Goal: Information Seeking & Learning: Learn about a topic

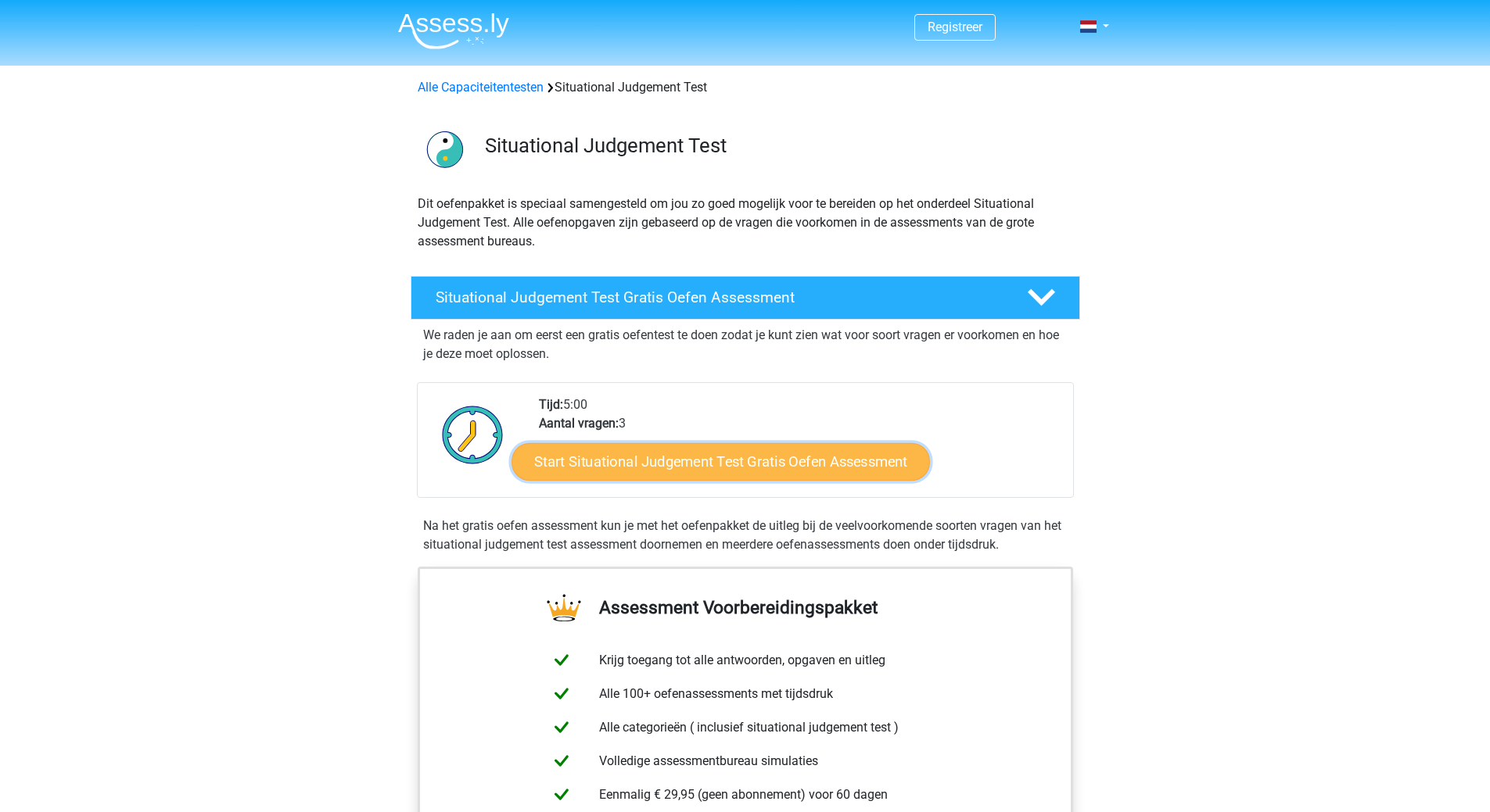
click at [603, 460] on link "Start Situational Judgement Test Gratis Oefen Assessment" at bounding box center [720, 462] width 418 height 38
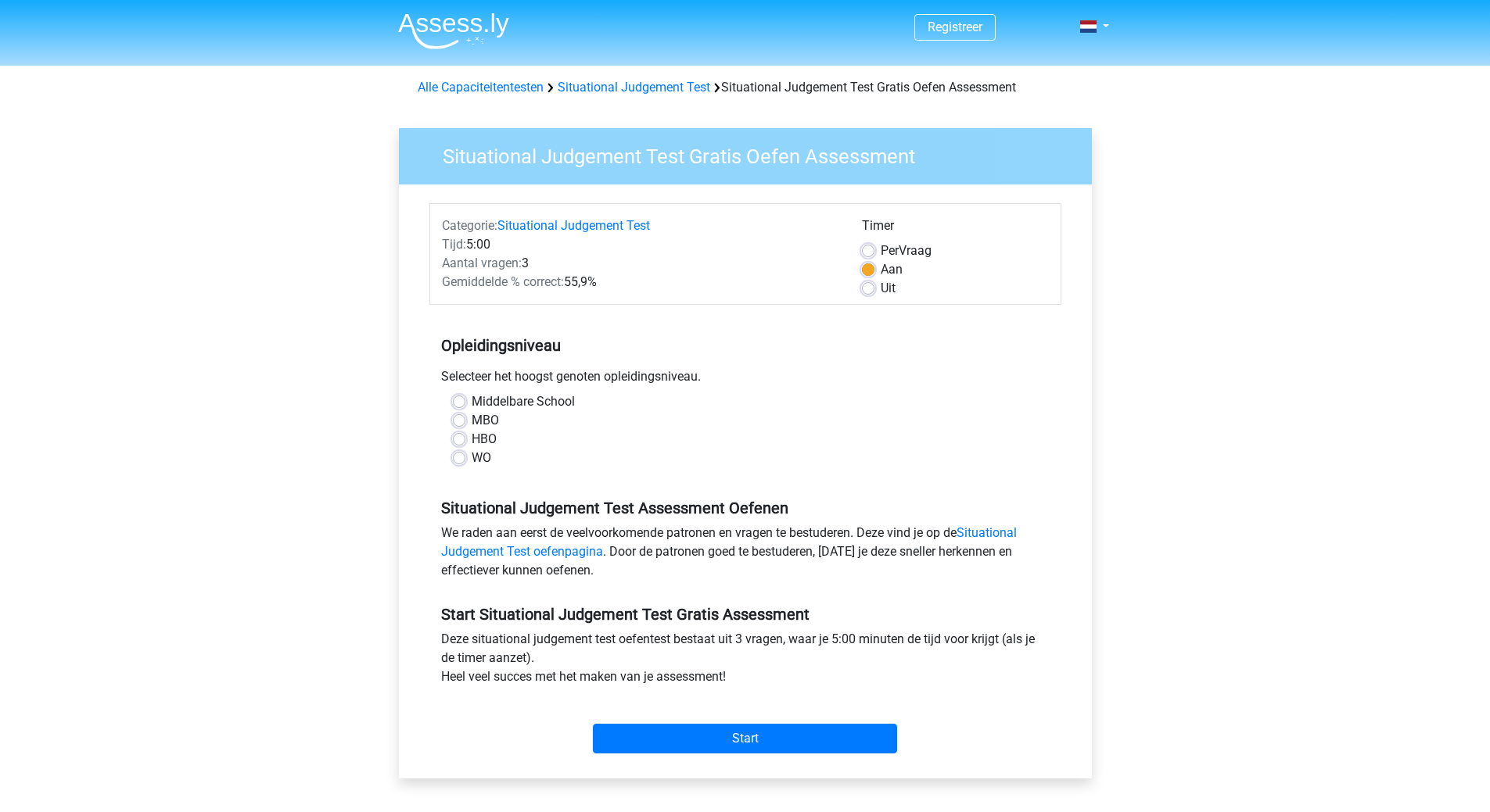
click at [469, 440] on div "HBO" at bounding box center [745, 440] width 585 height 19
click at [455, 395] on div "Middelbare School" at bounding box center [745, 402] width 585 height 19
click at [471, 406] on label "Middelbare School" at bounding box center [523, 402] width 103 height 19
click at [458, 406] on input "Middelbare School" at bounding box center [459, 400] width 13 height 15
radio input "true"
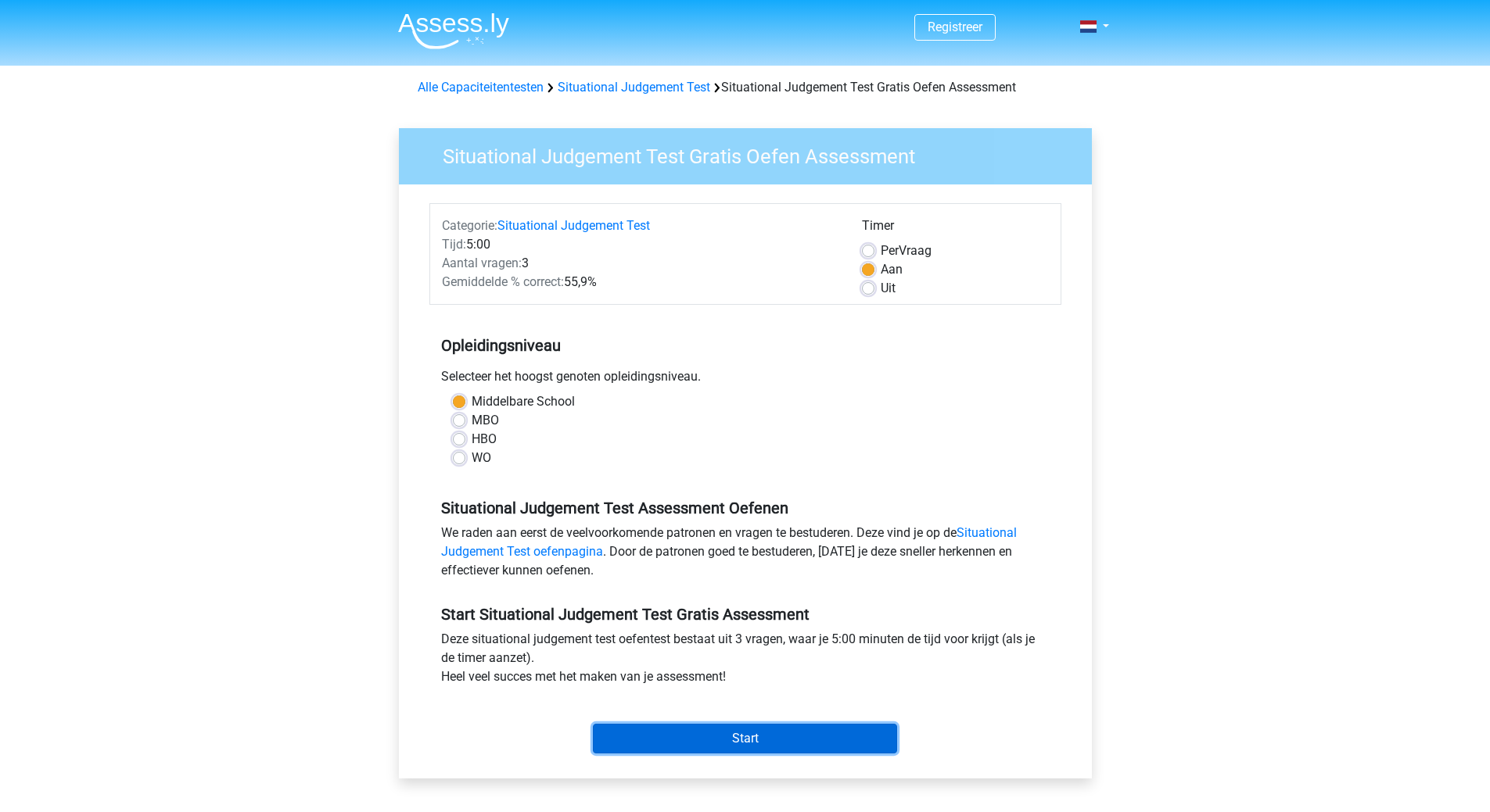
click at [740, 741] on input "Start" at bounding box center [745, 739] width 305 height 30
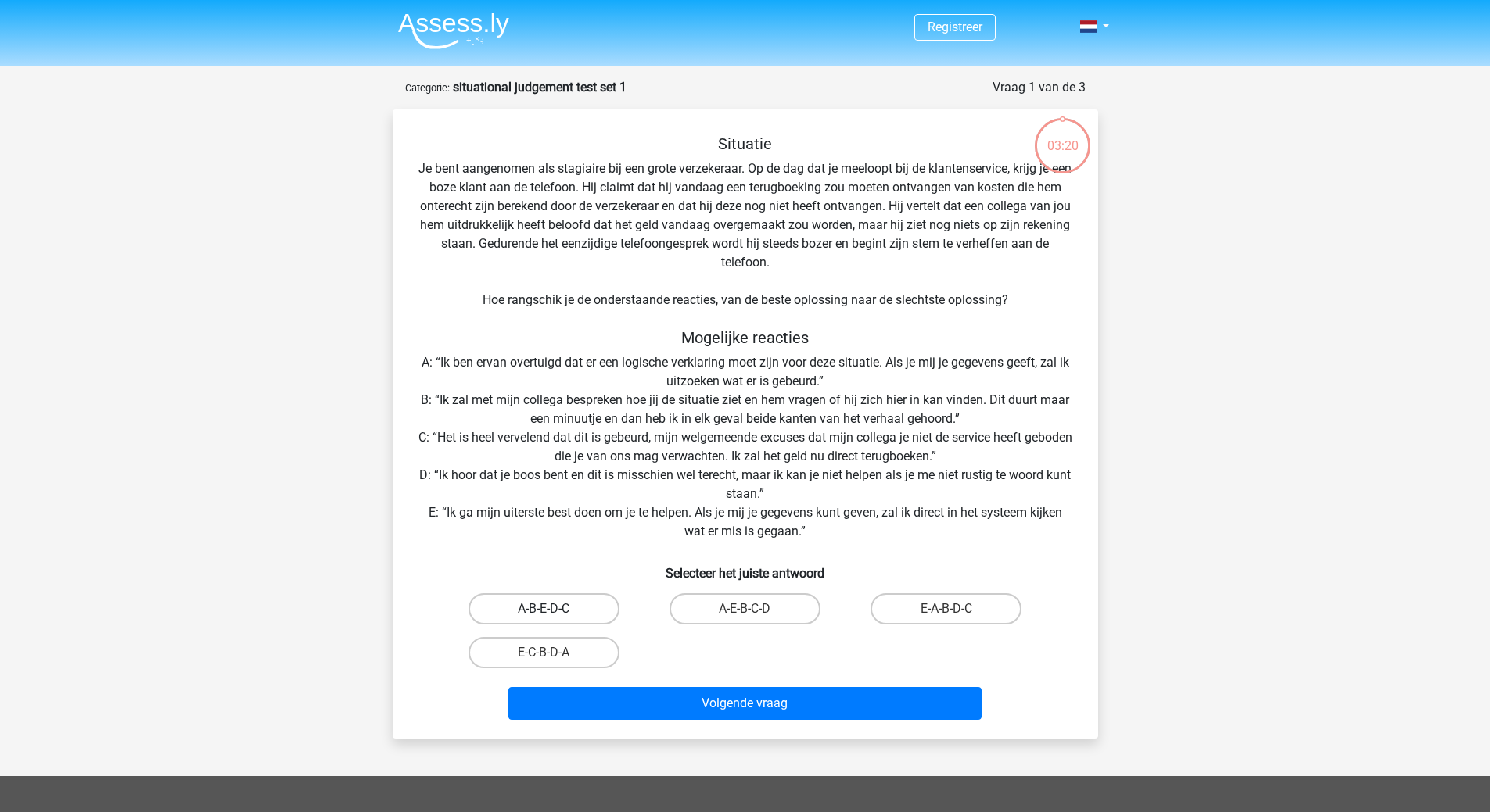
click at [567, 604] on label "A-B-E-D-C" at bounding box center [543, 609] width 151 height 31
click at [554, 609] on input "A-B-E-D-C" at bounding box center [549, 614] width 10 height 10
radio input "true"
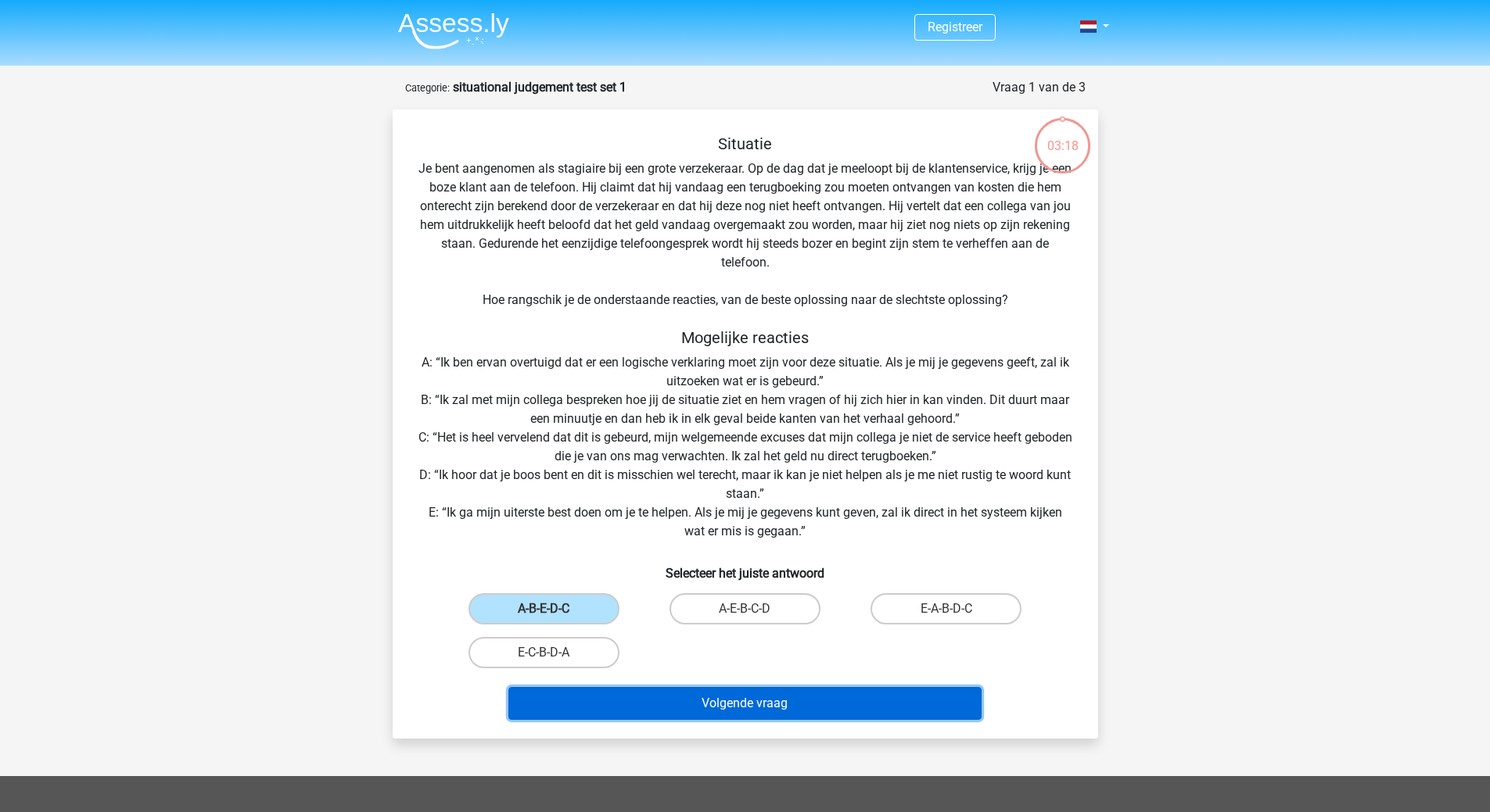
click at [709, 710] on button "Volgende vraag" at bounding box center [745, 704] width 473 height 33
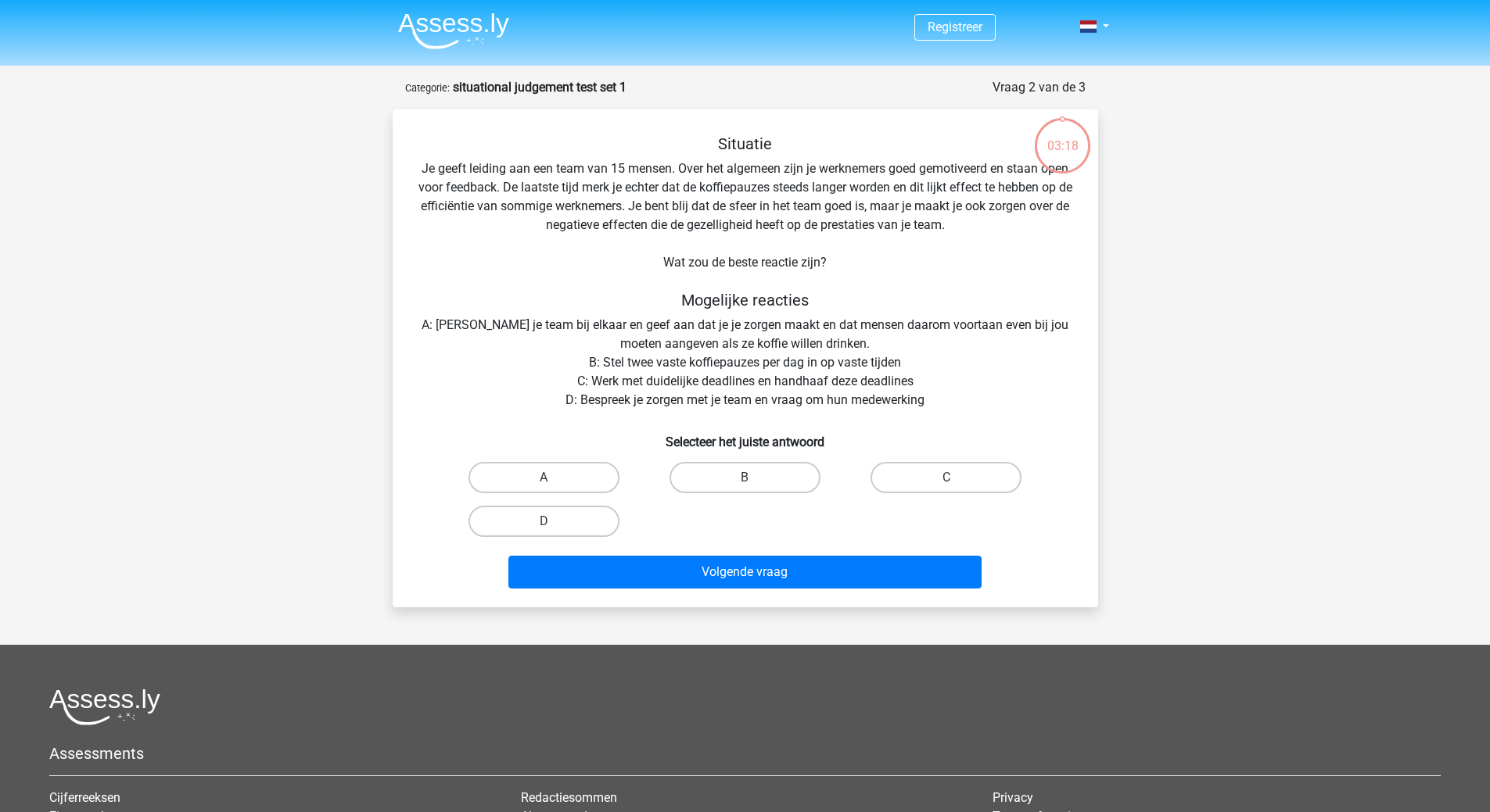
scroll to position [78, 0]
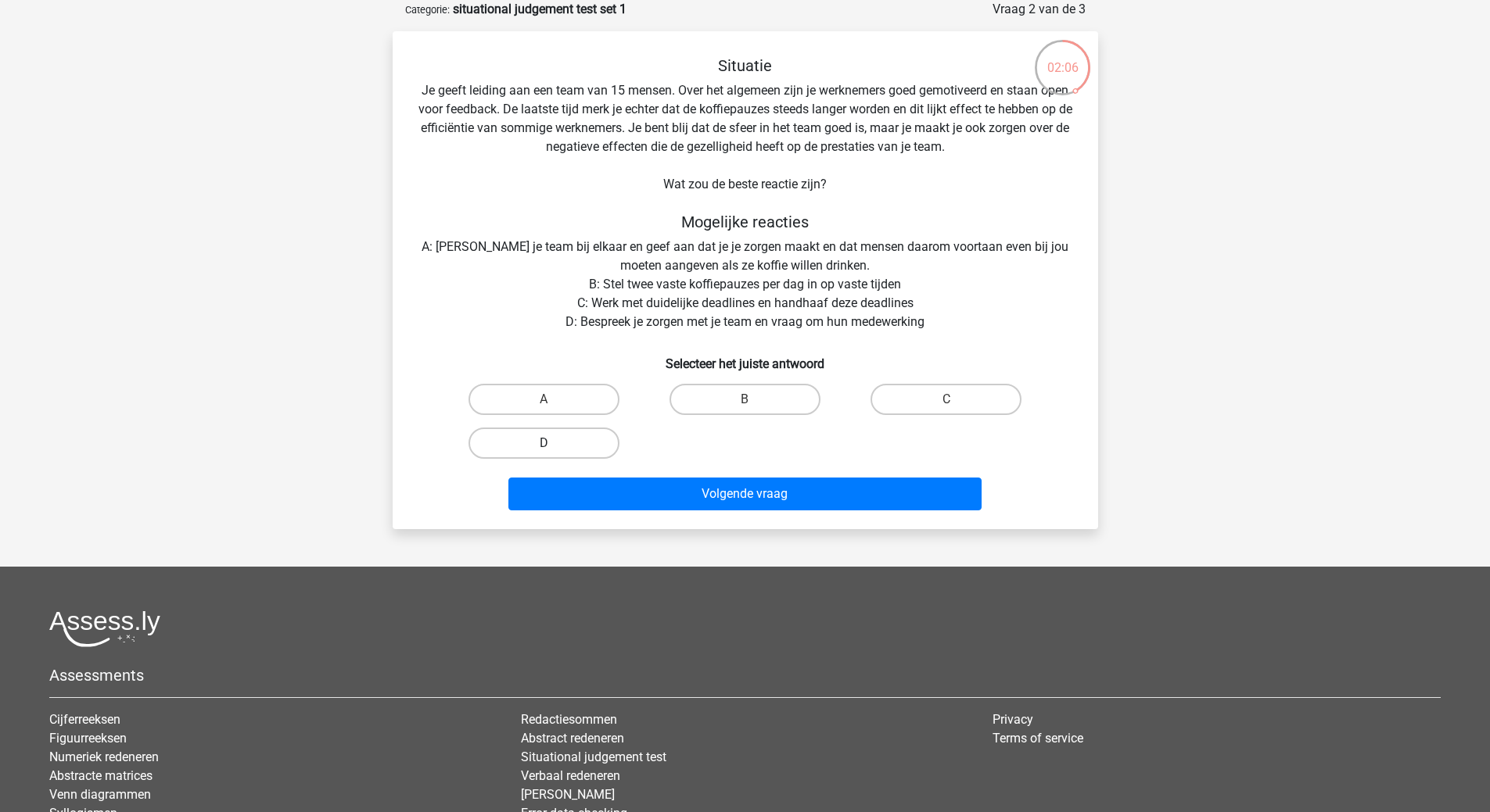
click at [563, 439] on label "D" at bounding box center [543, 443] width 151 height 31
click at [554, 443] on input "D" at bounding box center [549, 448] width 10 height 10
radio input "true"
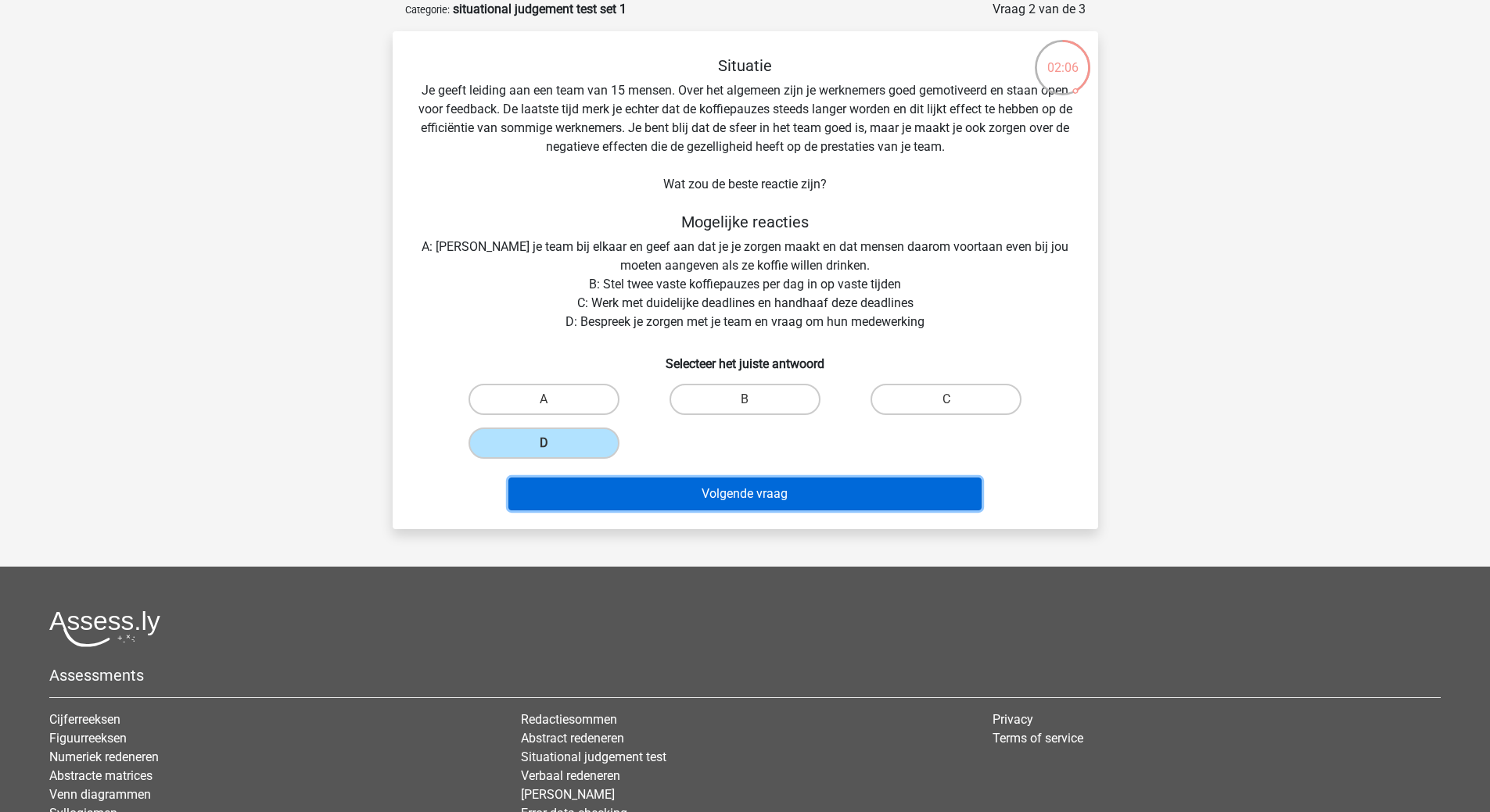
click at [752, 500] on button "Volgende vraag" at bounding box center [745, 494] width 473 height 33
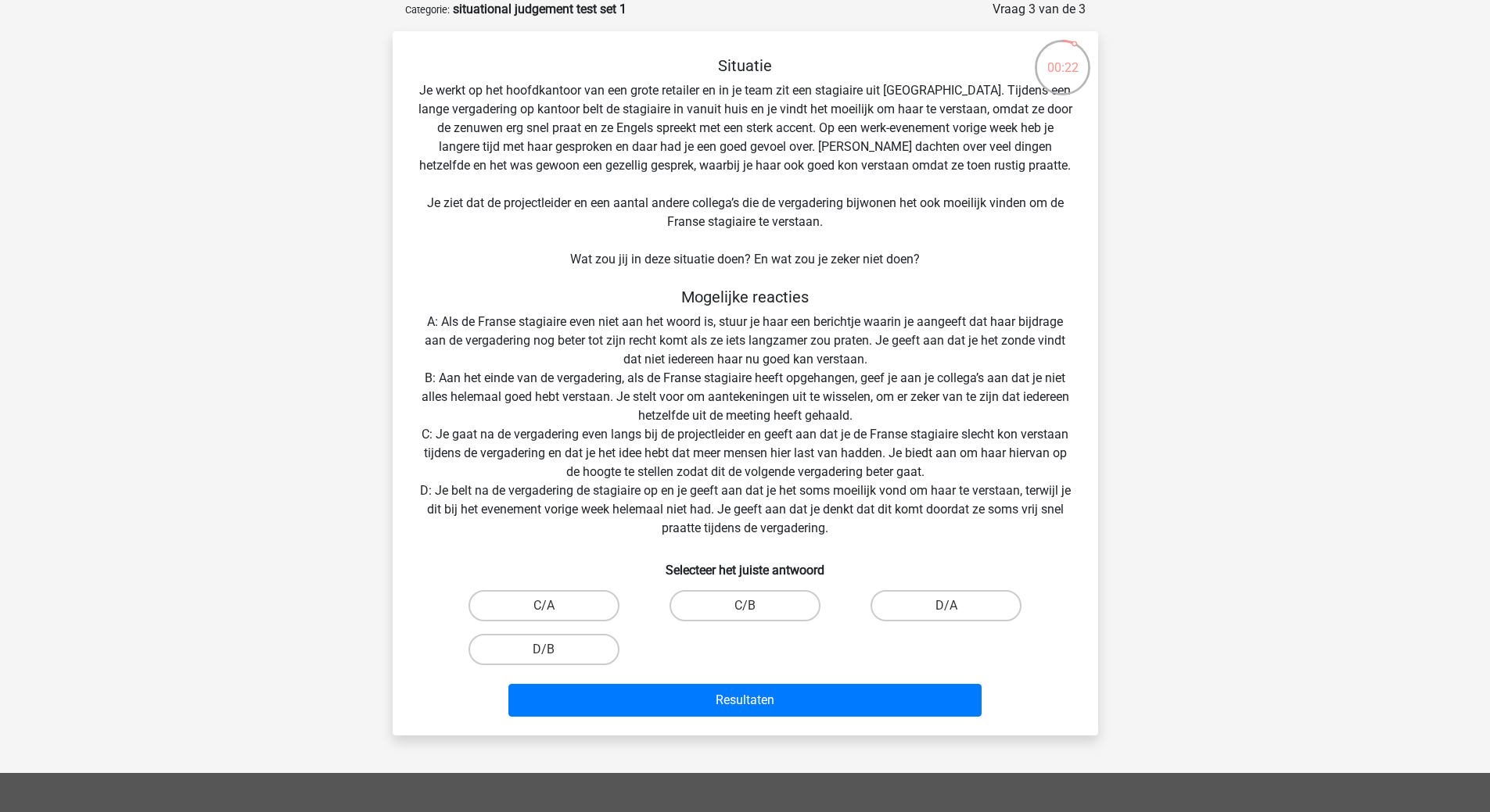
click at [956, 613] on input "D/A" at bounding box center [951, 611] width 10 height 10
radio input "true"
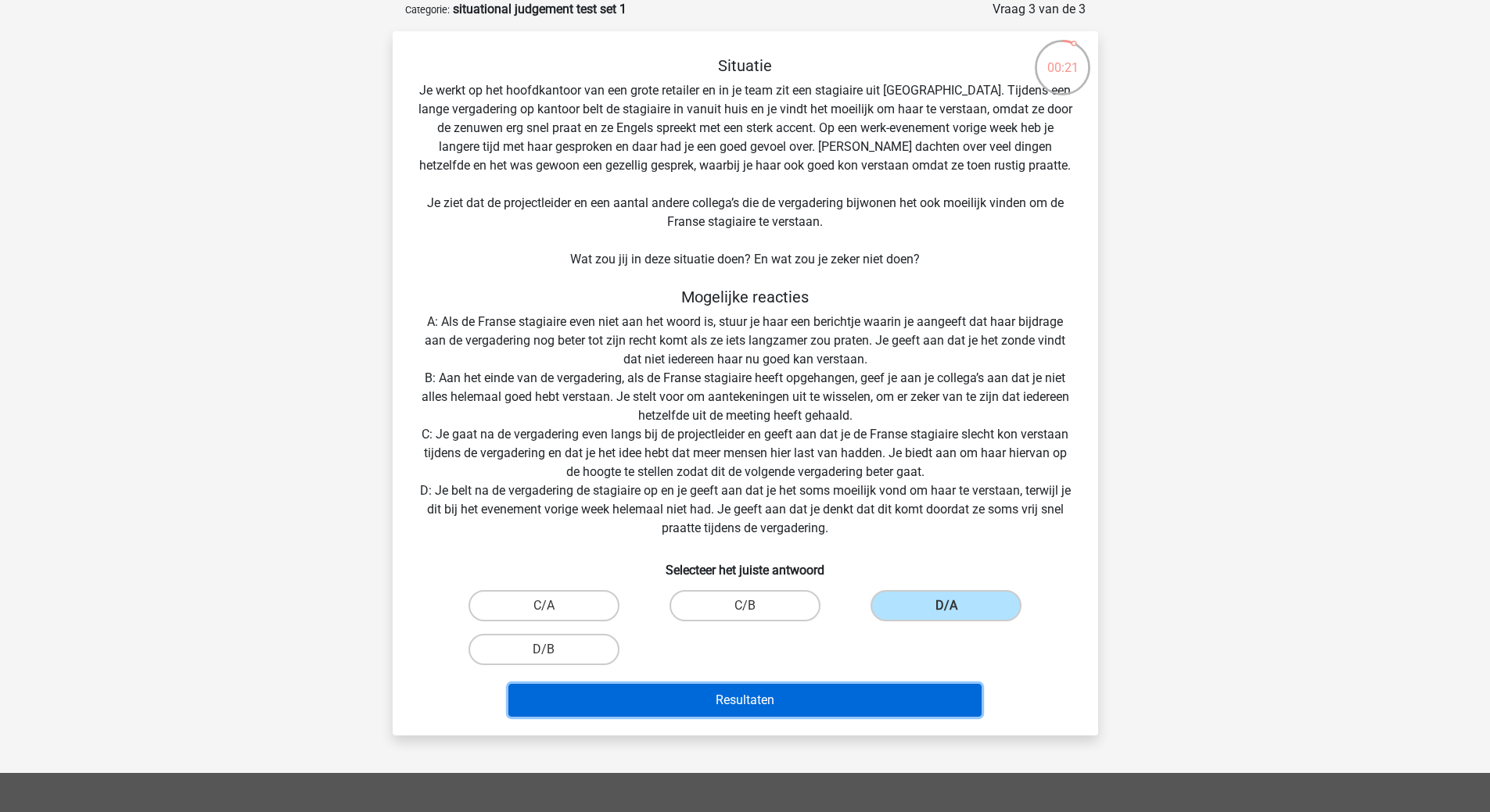
click at [791, 698] on button "Resultaten" at bounding box center [745, 700] width 473 height 33
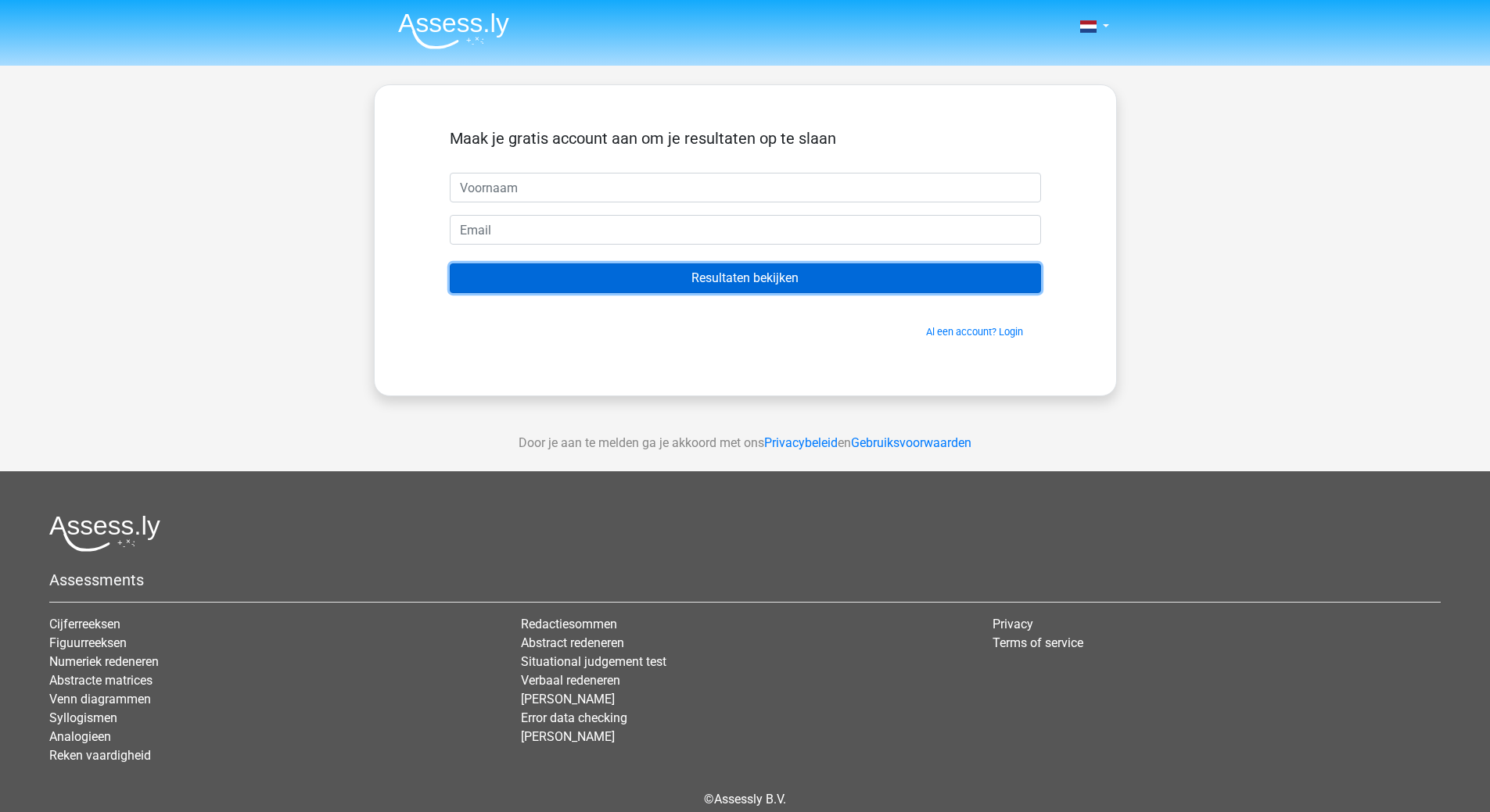
click at [755, 282] on input "Resultaten bekijken" at bounding box center [745, 278] width 591 height 30
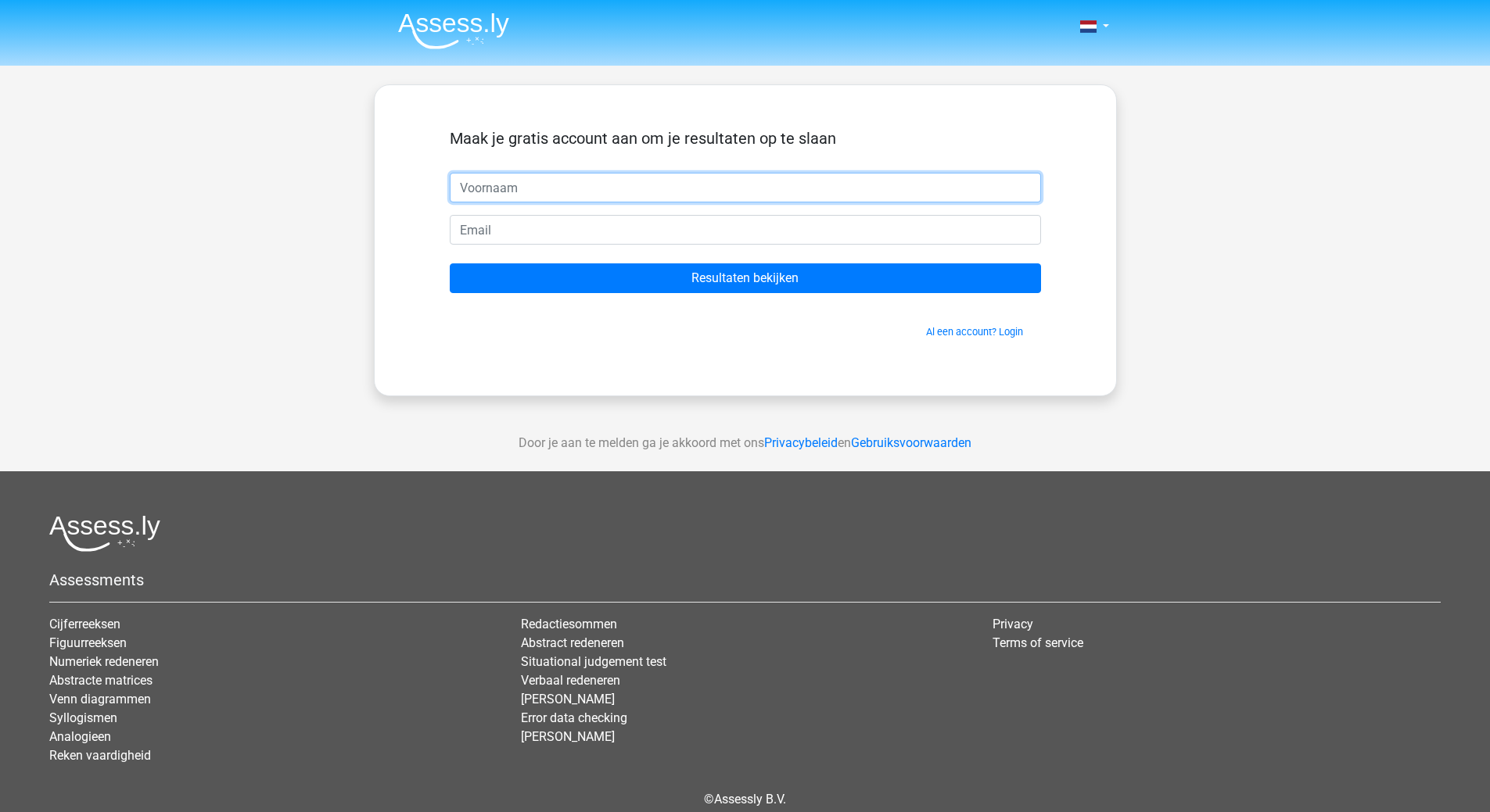
click at [514, 181] on input "text" at bounding box center [745, 188] width 591 height 30
type input "Geert"
click at [515, 228] on input "email" at bounding box center [745, 230] width 591 height 30
type input "saenengeert1@hotmail.com"
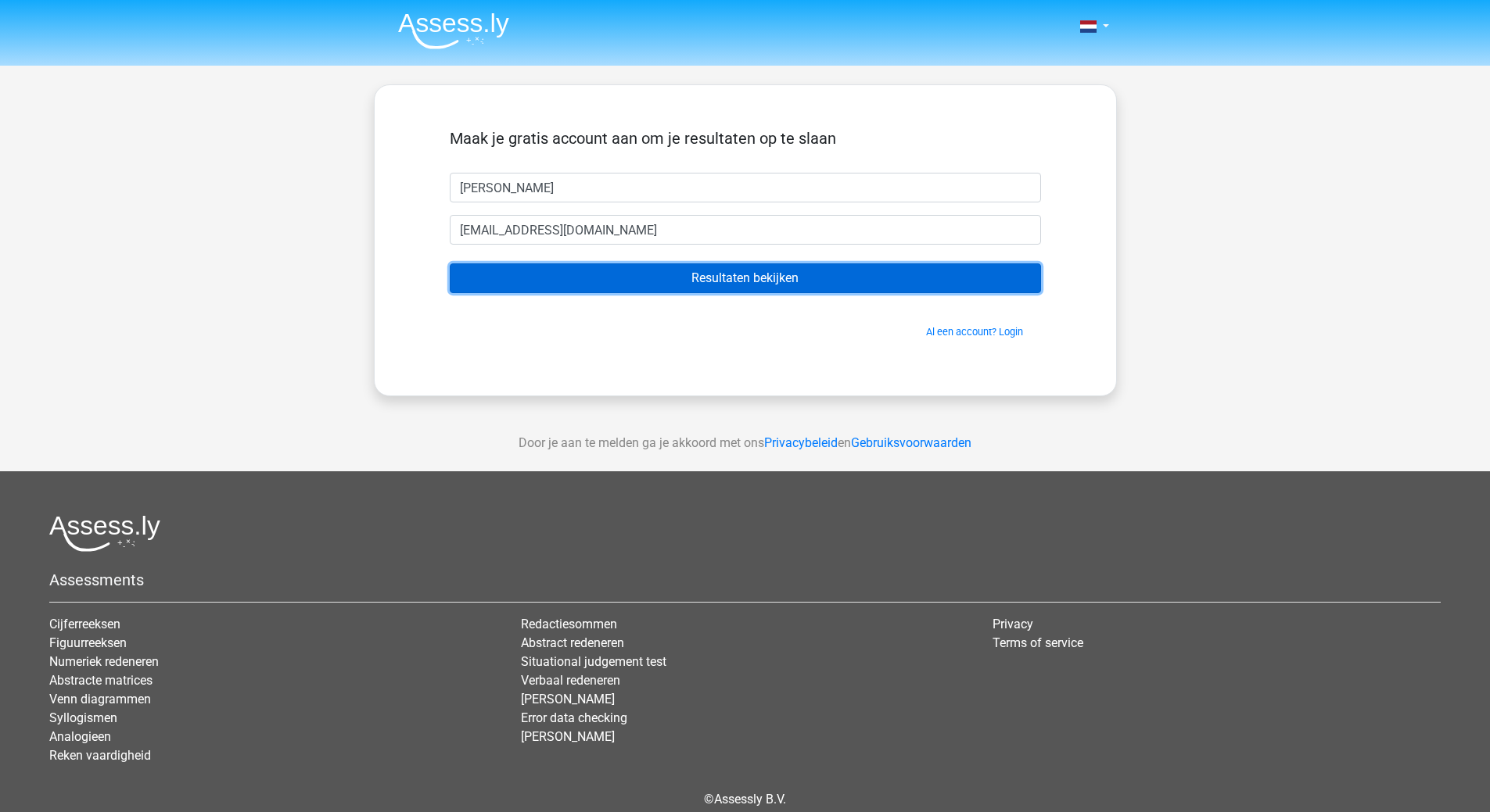
click at [572, 286] on input "Resultaten bekijken" at bounding box center [745, 278] width 591 height 30
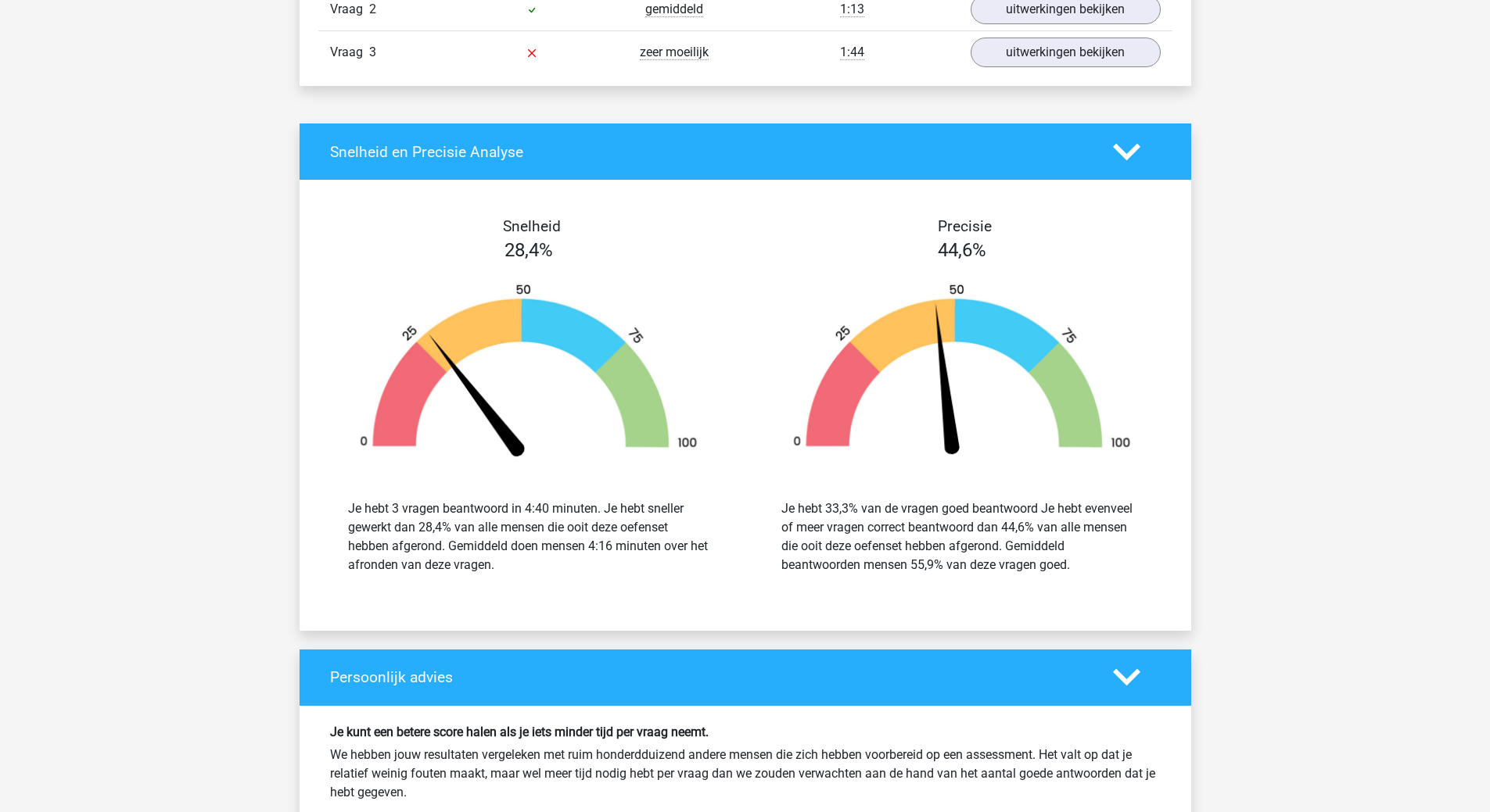
scroll to position [1329, 0]
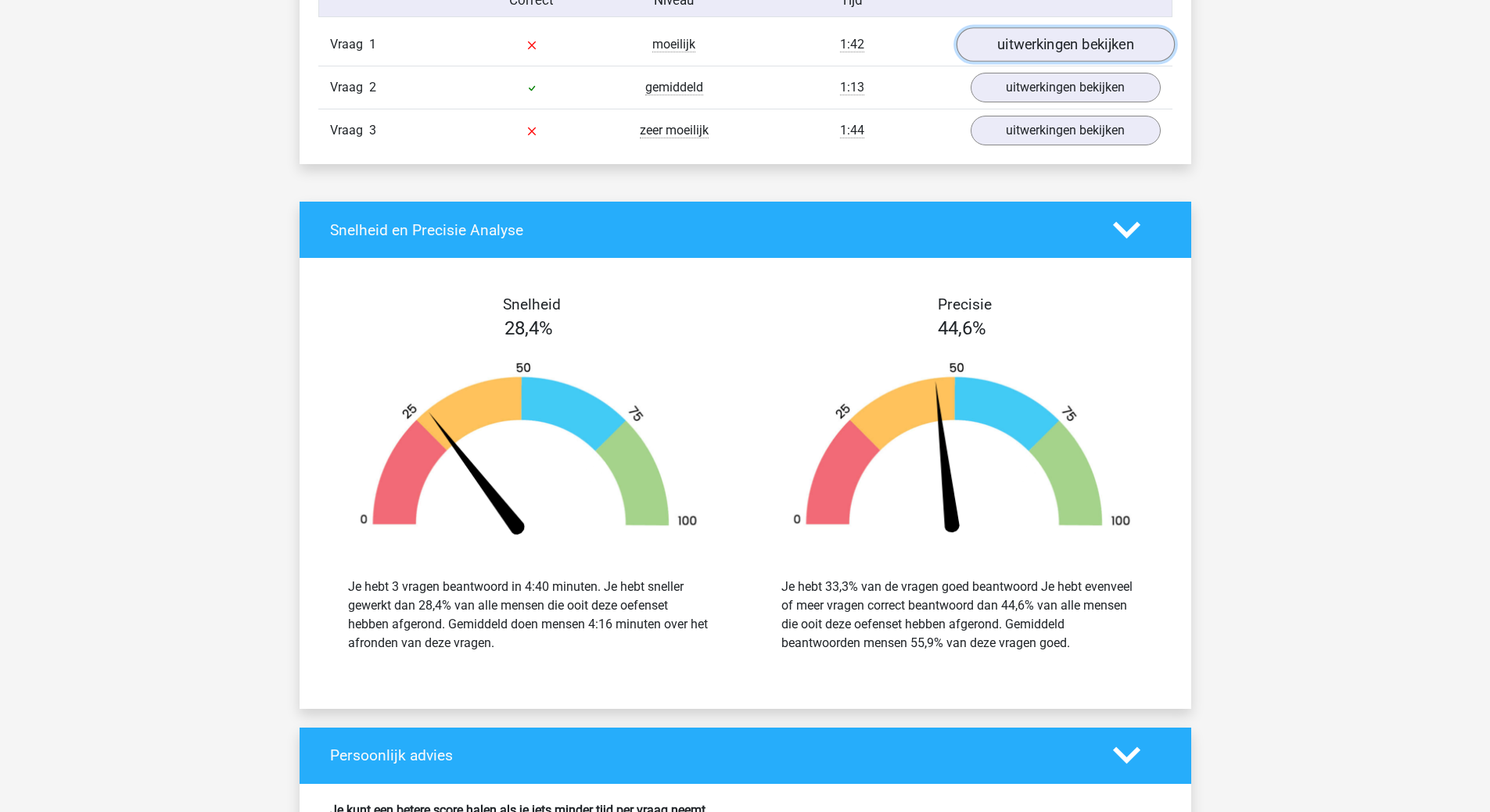
click at [1023, 50] on link "uitwerkingen bekijken" at bounding box center [1065, 46] width 219 height 34
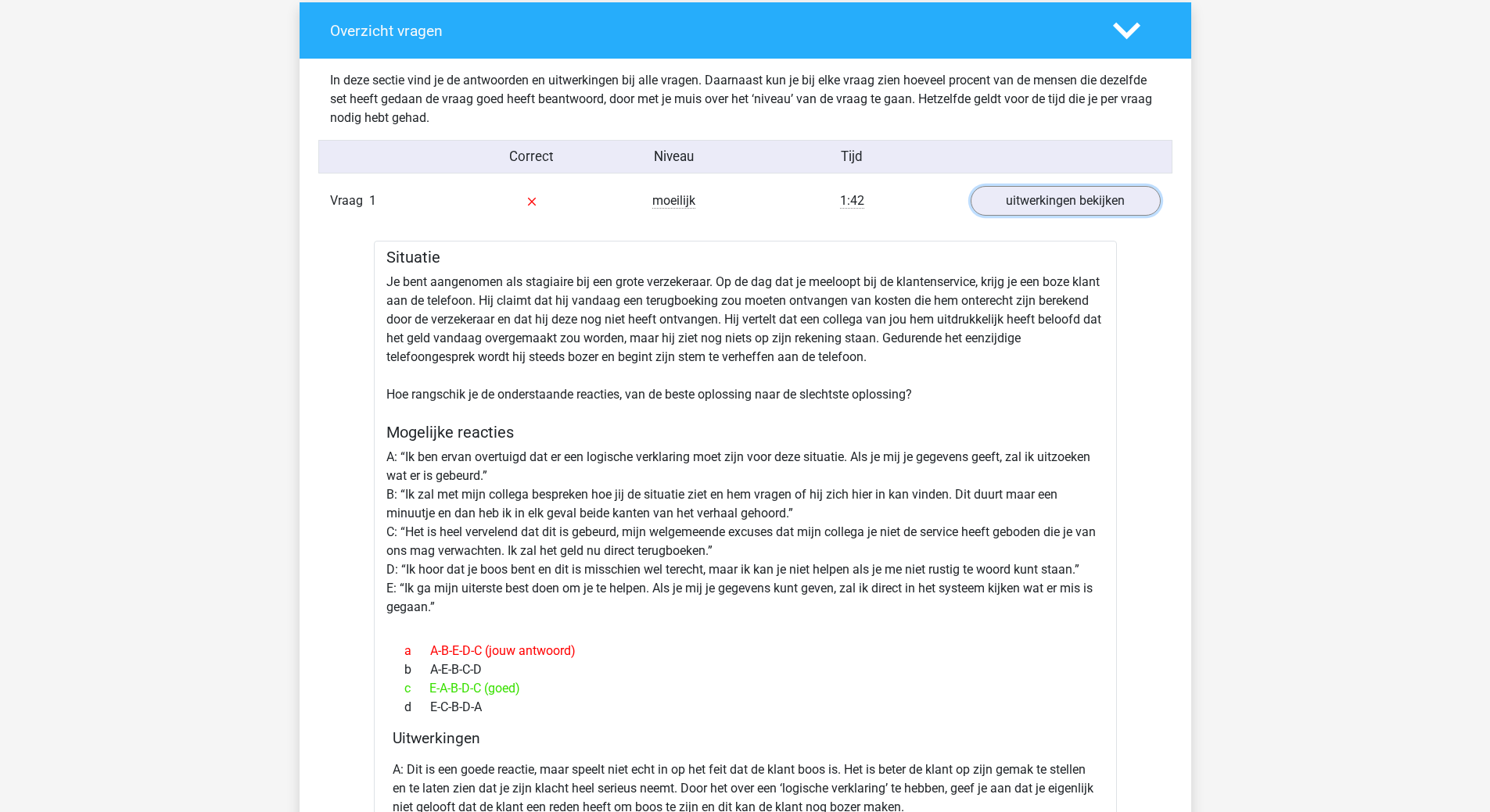
scroll to position [1017, 0]
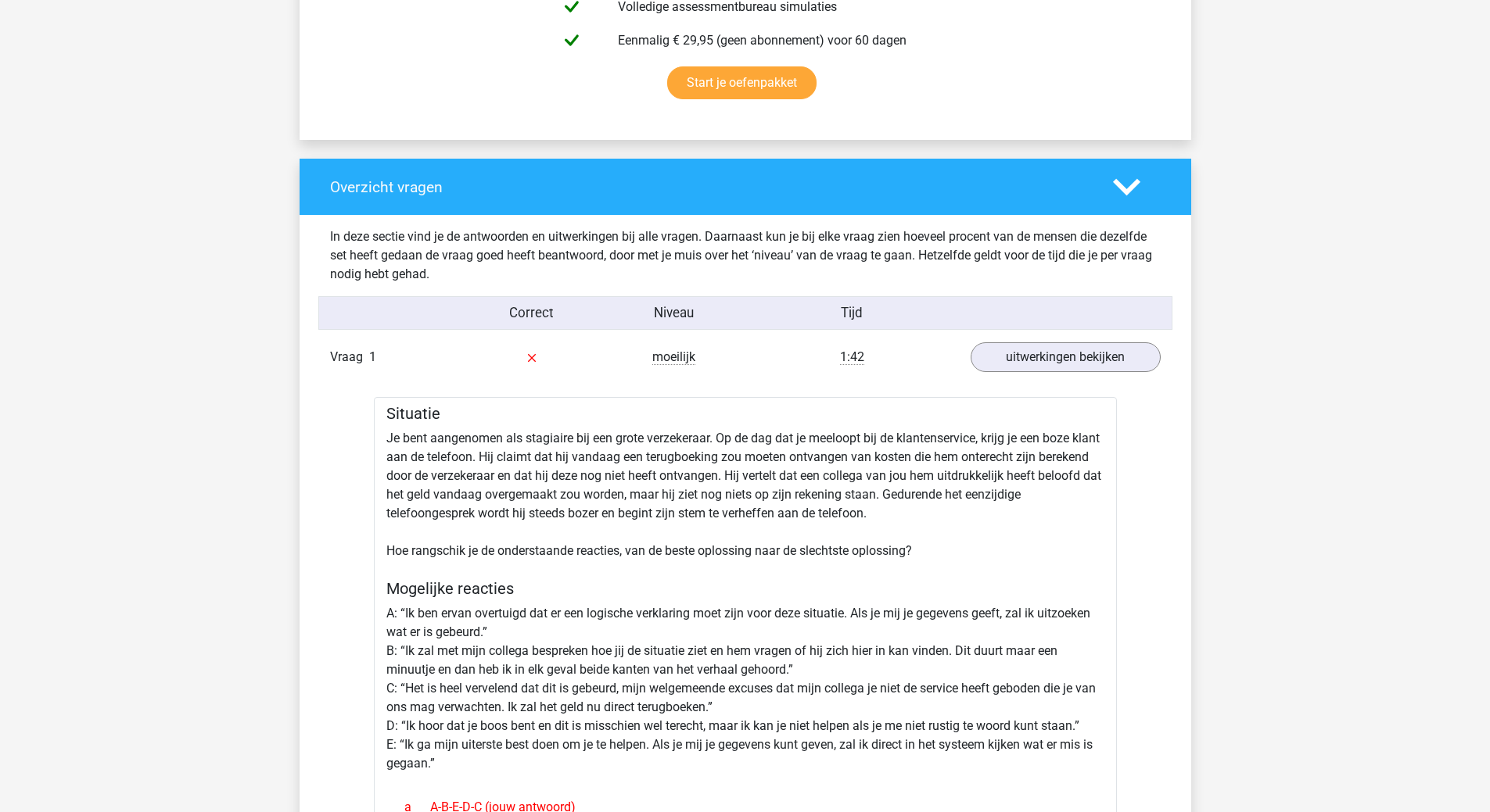
click at [1133, 190] on icon at bounding box center [1126, 188] width 28 height 28
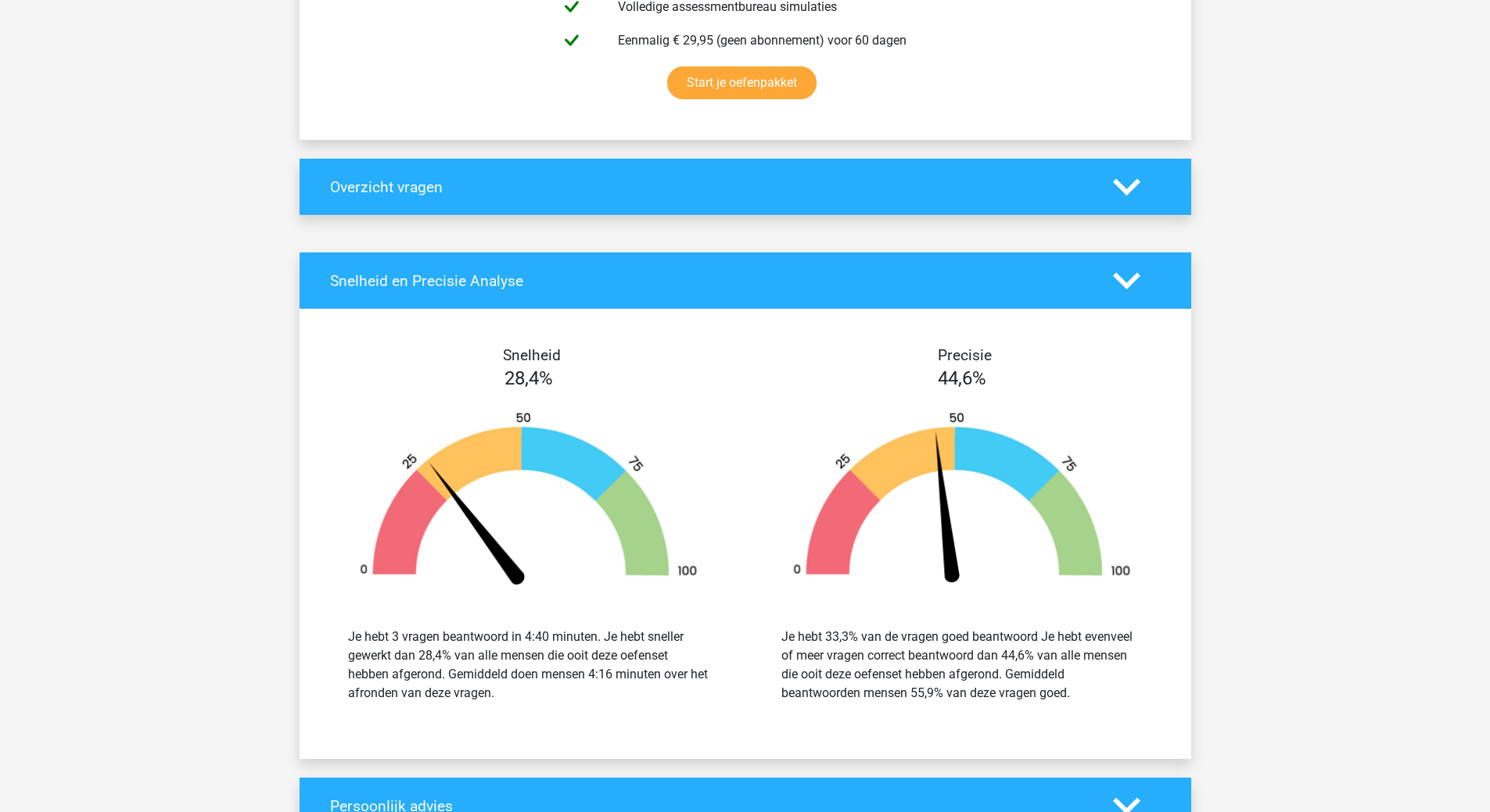
click at [1133, 190] on icon at bounding box center [1126, 188] width 28 height 28
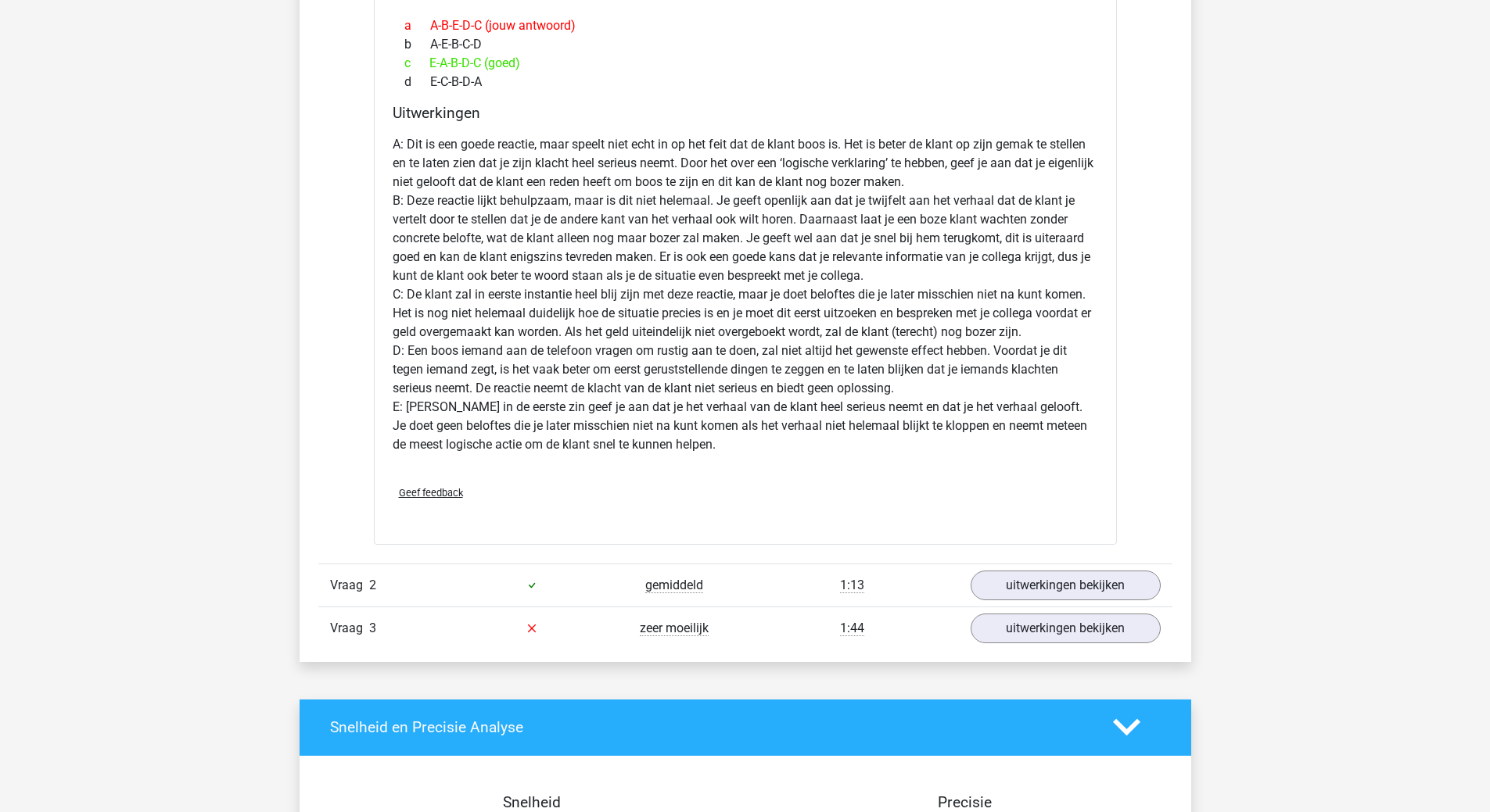
scroll to position [1877, 0]
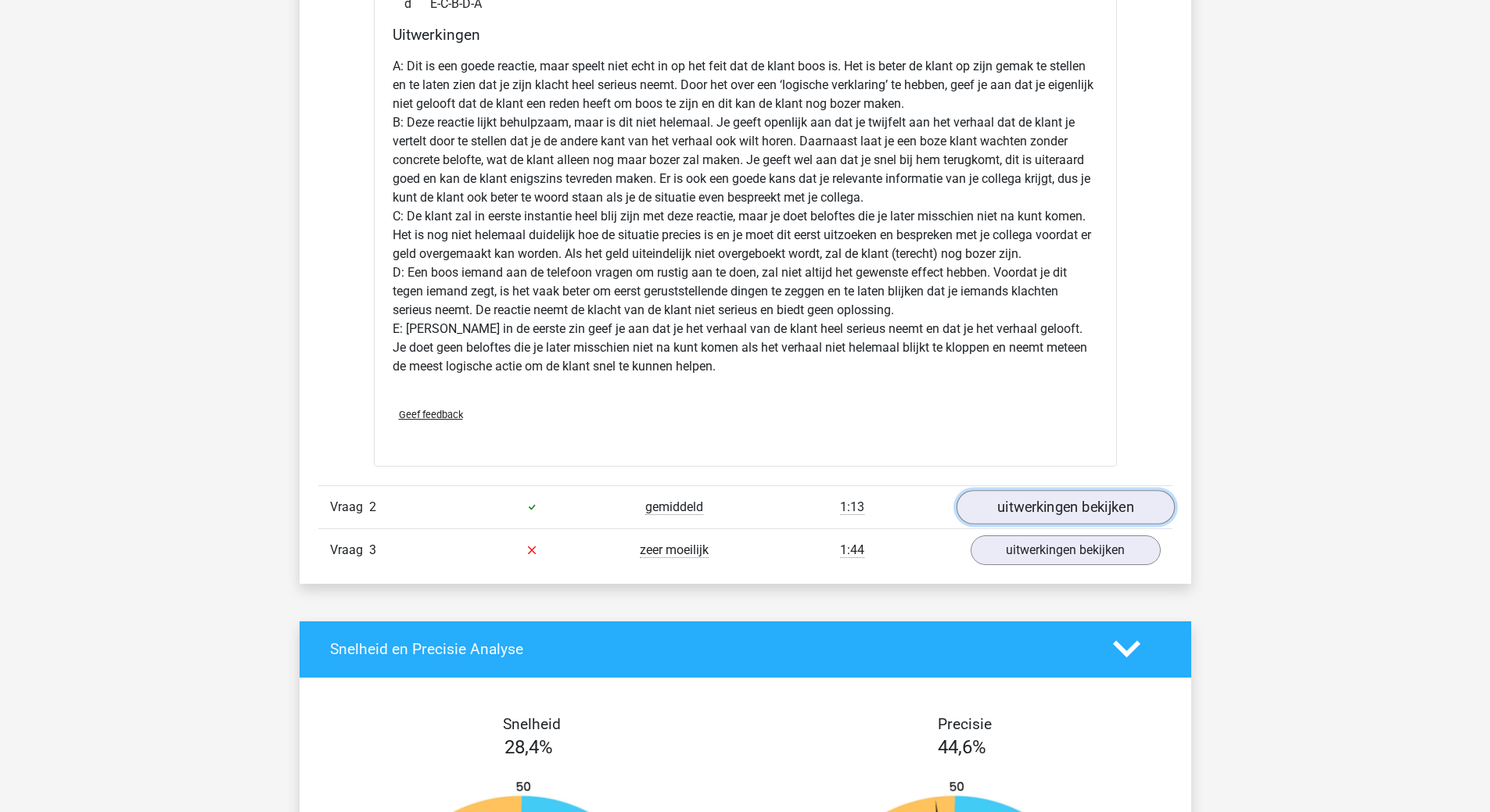
click at [1053, 508] on link "uitwerkingen bekijken" at bounding box center [1065, 508] width 219 height 34
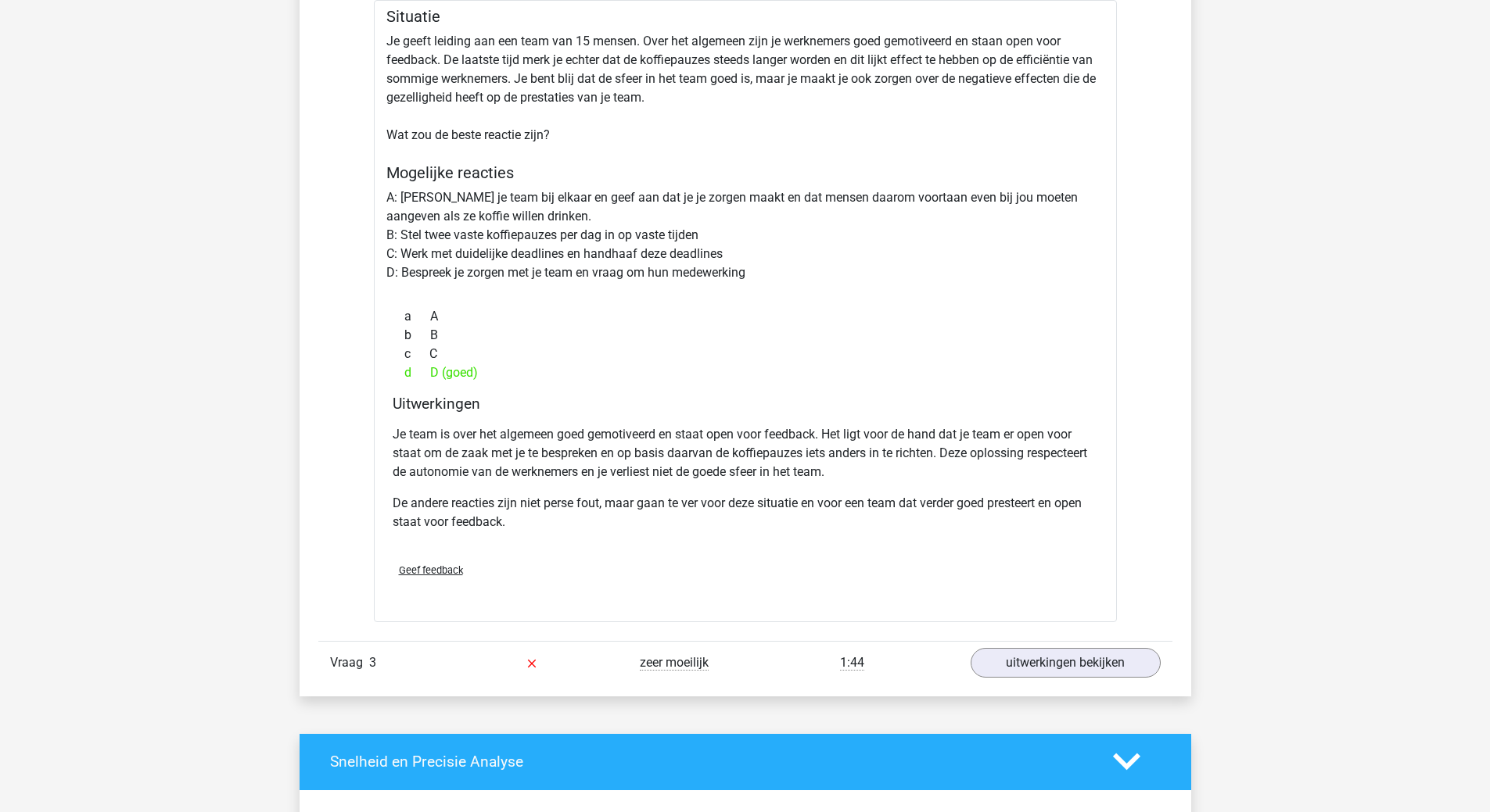
scroll to position [2502, 0]
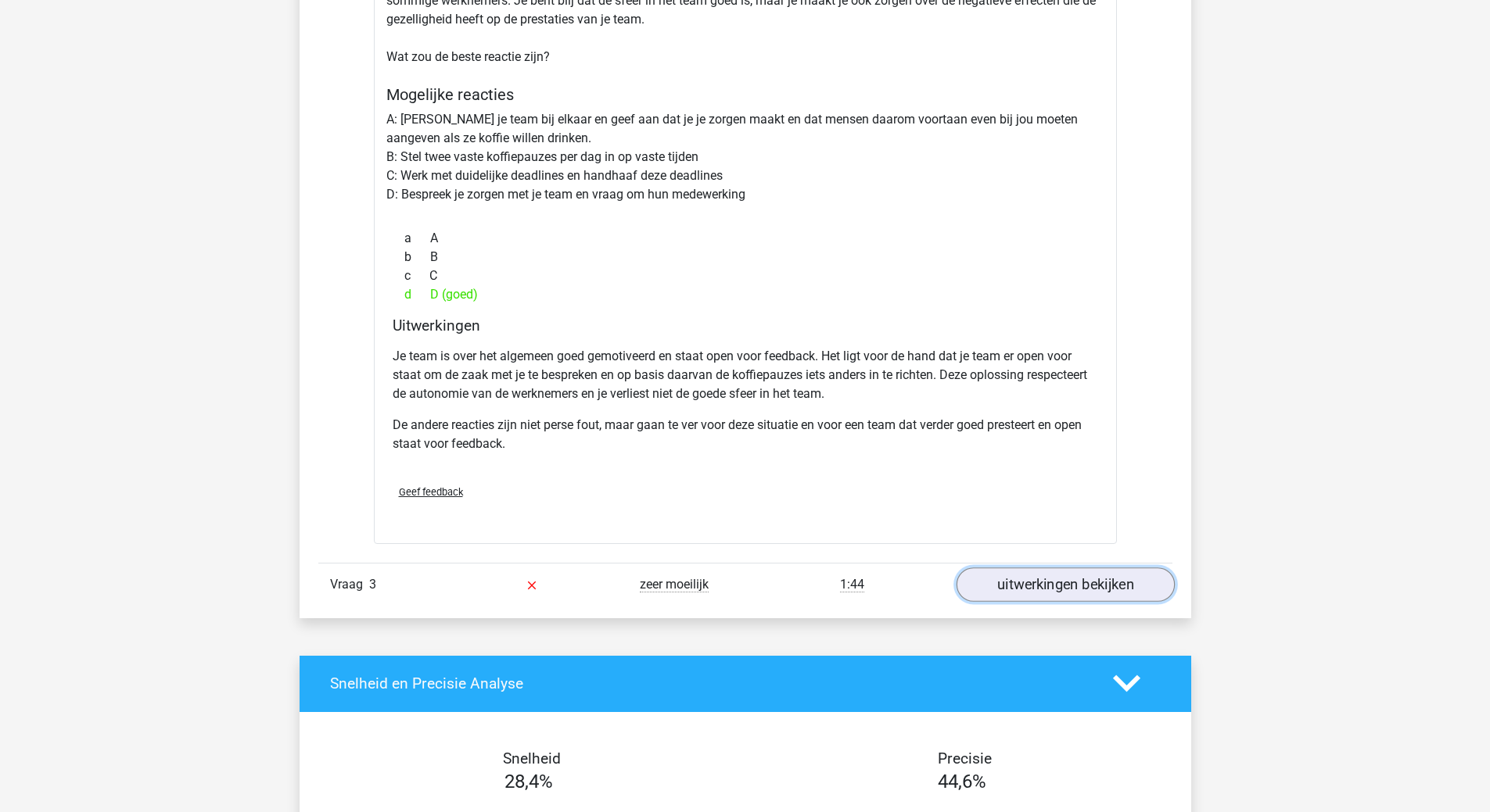
click at [1041, 582] on link "uitwerkingen bekijken" at bounding box center [1065, 585] width 219 height 34
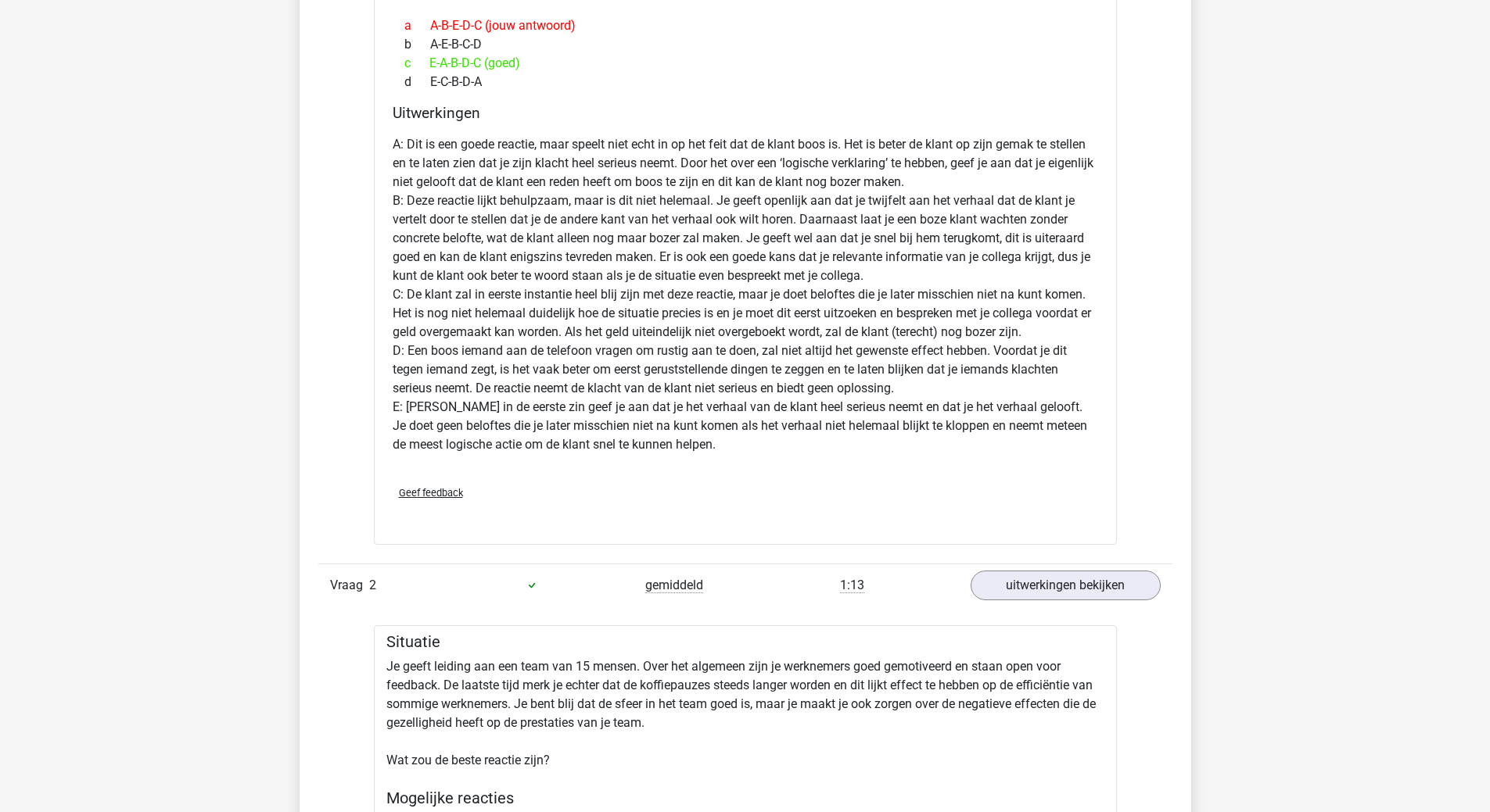
scroll to position [1720, 0]
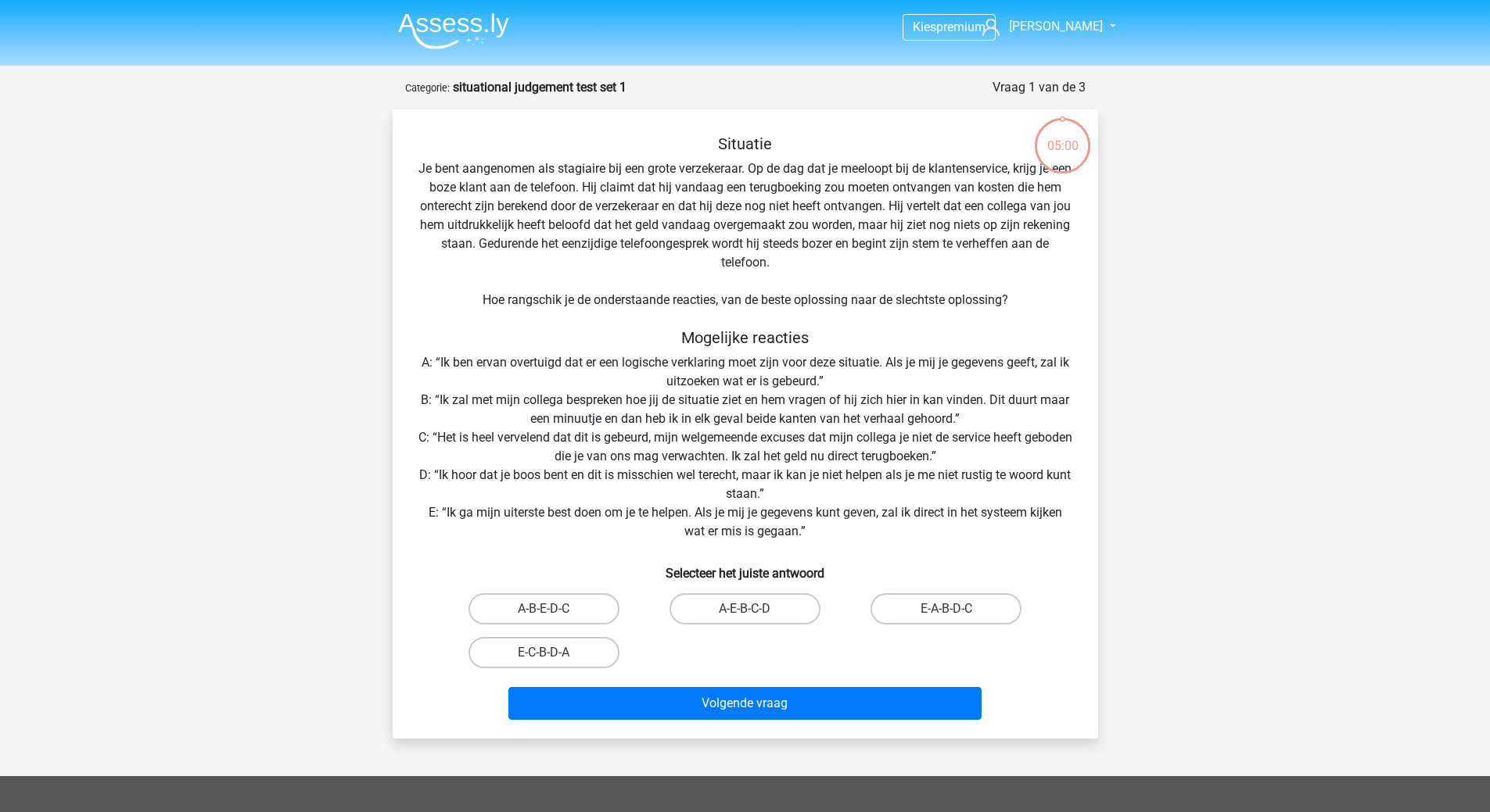
scroll to position [78, 0]
